Goal: Navigation & Orientation: Find specific page/section

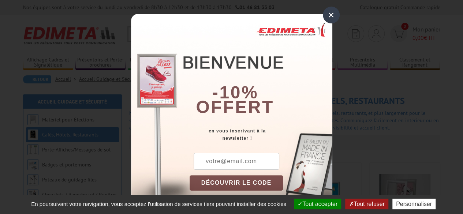
drag, startPoint x: 333, startPoint y: 15, endPoint x: 289, endPoint y: 34, distance: 47.2
click at [333, 15] on div "×" at bounding box center [331, 15] width 17 height 17
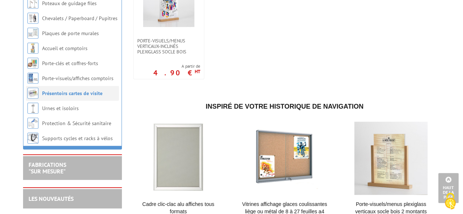
scroll to position [2369, 0]
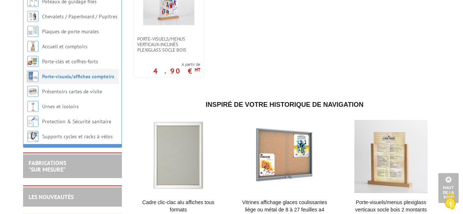
click at [64, 80] on link "Porte-visuels/affiches comptoirs" at bounding box center [78, 76] width 72 height 7
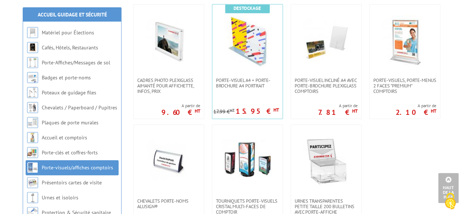
scroll to position [586, 0]
